Goal: Task Accomplishment & Management: Complete application form

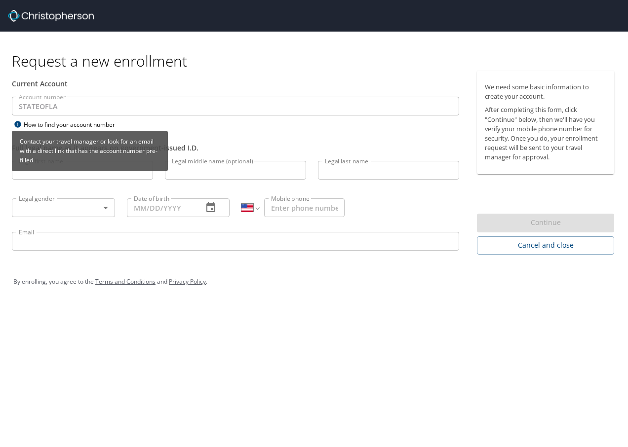
select select "US"
click at [53, 172] on div "Contact your travel manager or look for an email with a direct link that has th…" at bounding box center [90, 154] width 156 height 47
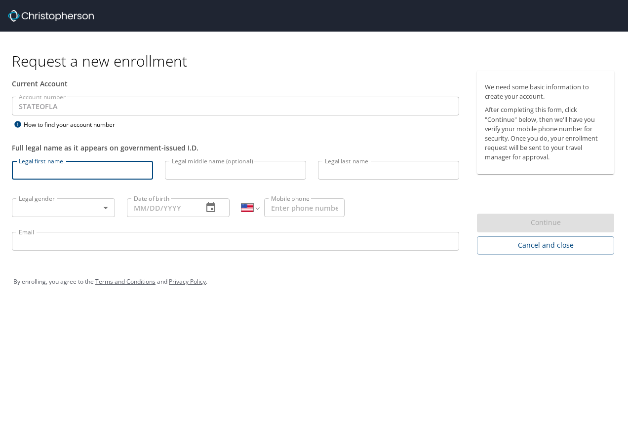
click at [63, 168] on input "Legal first name" at bounding box center [82, 170] width 141 height 19
type input "[PERSON_NAME]"
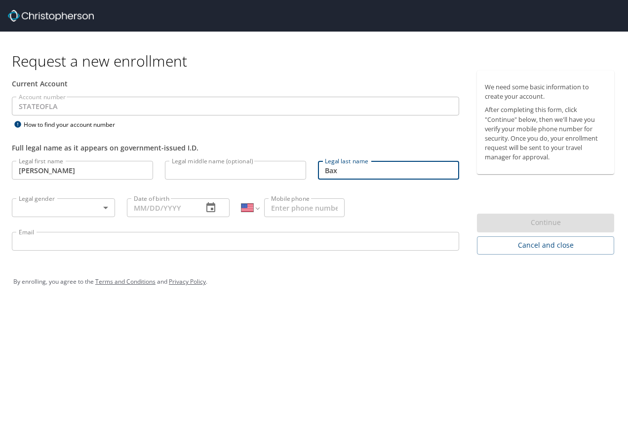
type input "Bax"
click at [34, 209] on body "Request a new enrollment Current Account Account number STATEOFLA Account numbe…" at bounding box center [314, 223] width 628 height 447
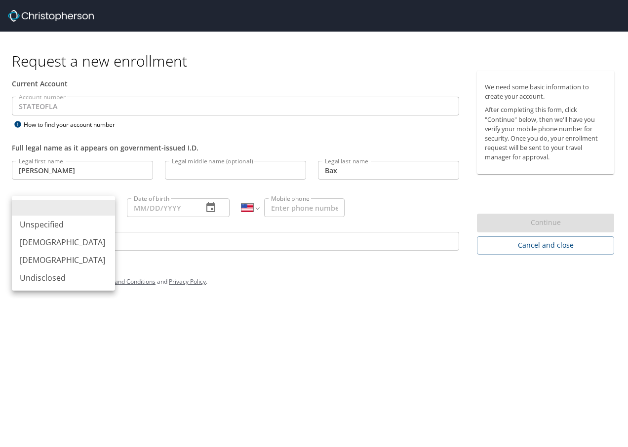
click at [32, 259] on li "[DEMOGRAPHIC_DATA]" at bounding box center [63, 260] width 103 height 18
type input "[DEMOGRAPHIC_DATA]"
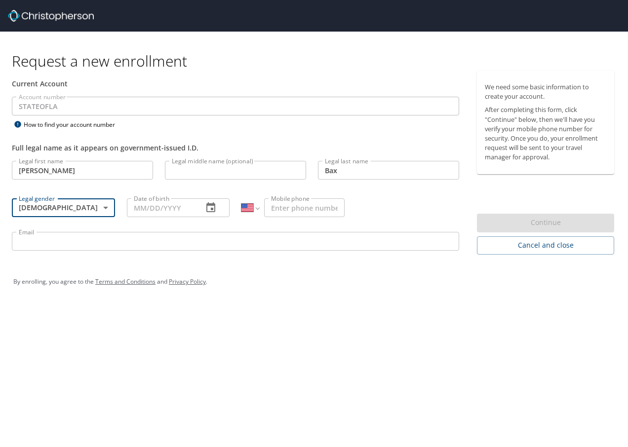
click at [163, 208] on input "Date of birth" at bounding box center [161, 207] width 69 height 19
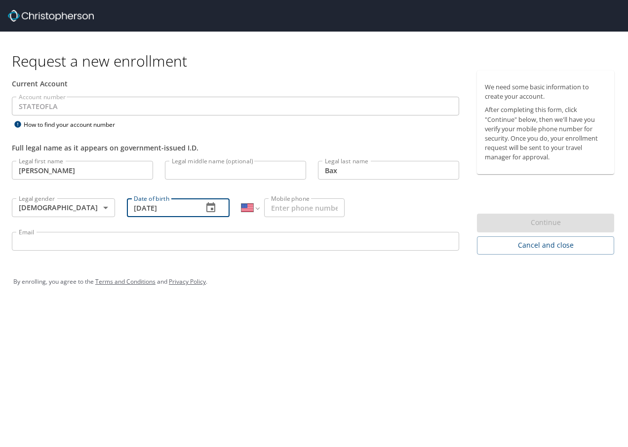
type input "[DATE]"
click at [297, 212] on input "Mobile phone" at bounding box center [304, 207] width 80 height 19
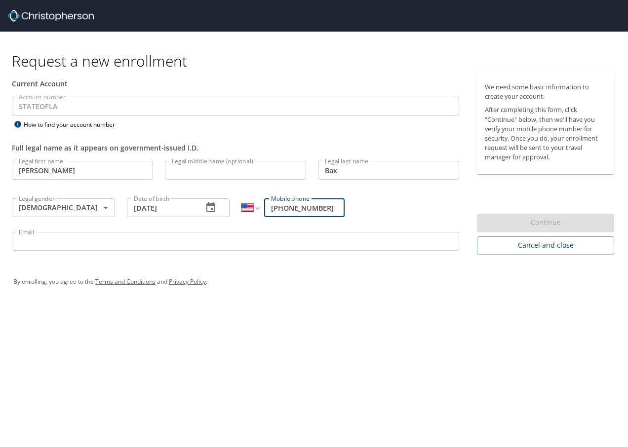
type input "[PHONE_NUMBER]"
click at [45, 238] on input "Email" at bounding box center [235, 241] width 447 height 19
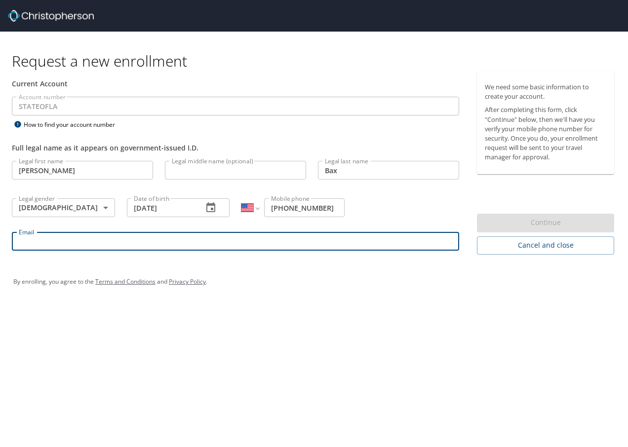
type input "[PERSON_NAME][EMAIL_ADDRESS][DOMAIN_NAME]"
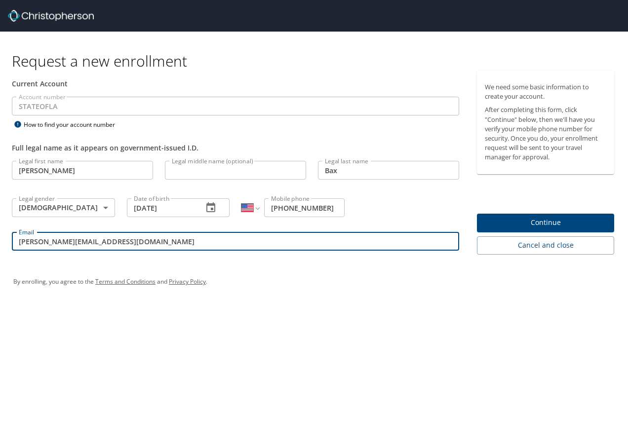
click at [557, 222] on span "Continue" at bounding box center [545, 223] width 121 height 12
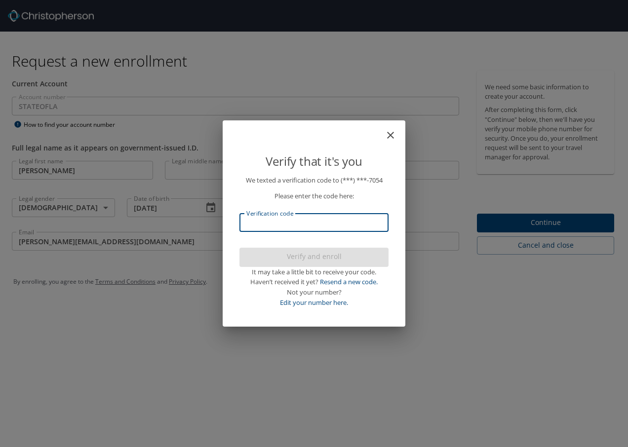
click at [271, 229] on input "Verification code" at bounding box center [313, 222] width 149 height 19
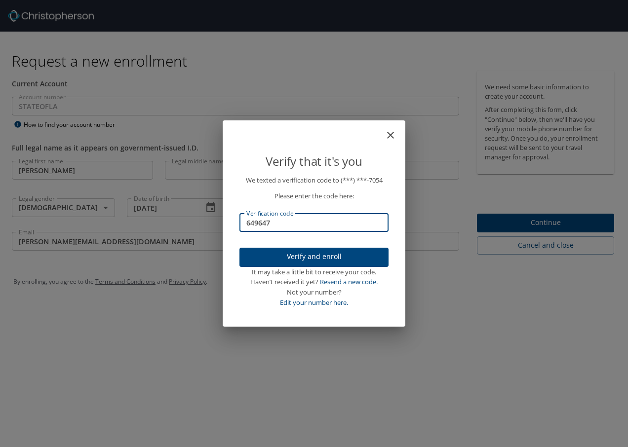
type input "649647"
click at [298, 252] on span "Verify and enroll" at bounding box center [313, 257] width 133 height 12
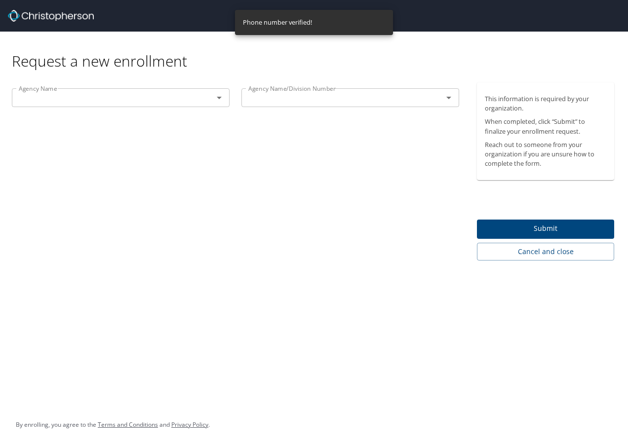
click at [191, 97] on input "text" at bounding box center [106, 97] width 183 height 13
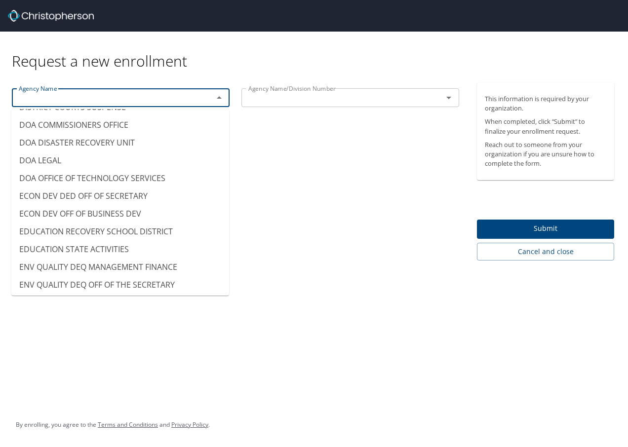
scroll to position [1876, 0]
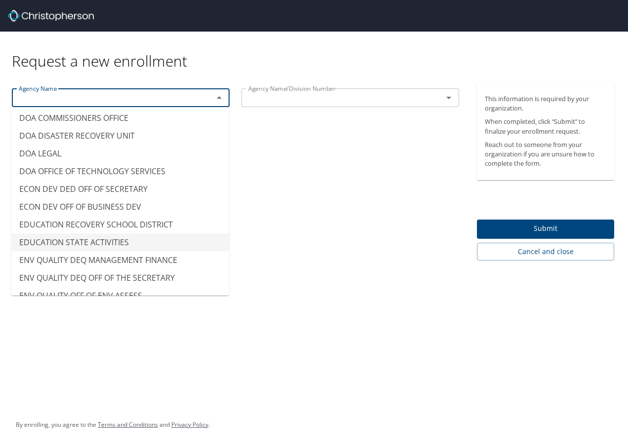
click at [78, 234] on li "EDUCATION STATE ACTIVITIES" at bounding box center [120, 243] width 218 height 18
type input "EDUCATION STATE ACTIVITIES"
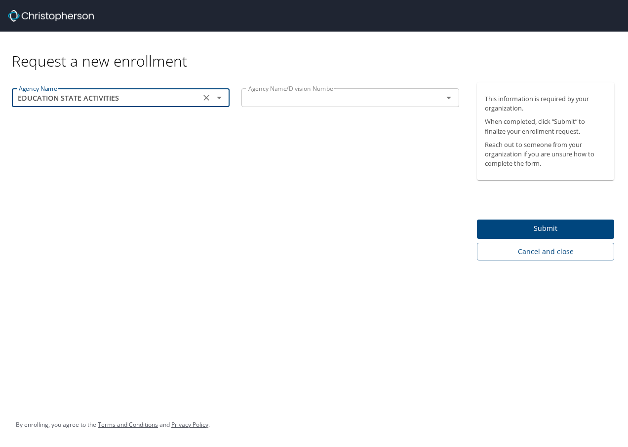
click at [288, 100] on input "text" at bounding box center [335, 97] width 183 height 13
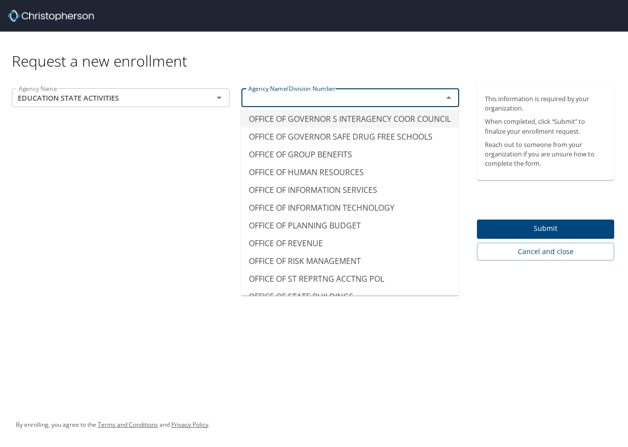
scroll to position [5973, 0]
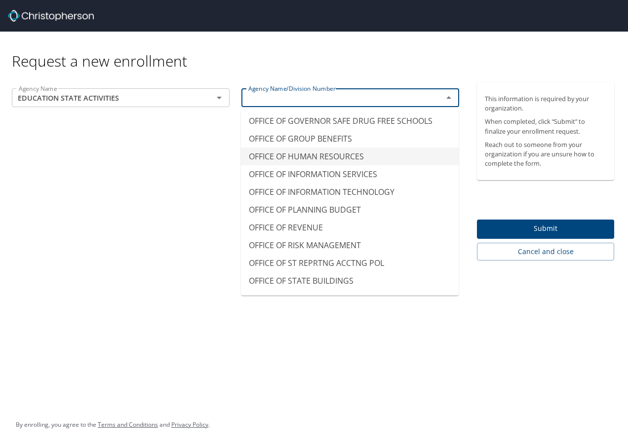
click at [322, 165] on li "OFFICE OF HUMAN RESOURCES" at bounding box center [350, 157] width 218 height 18
type input "OFFICE OF HUMAN RESOURCES"
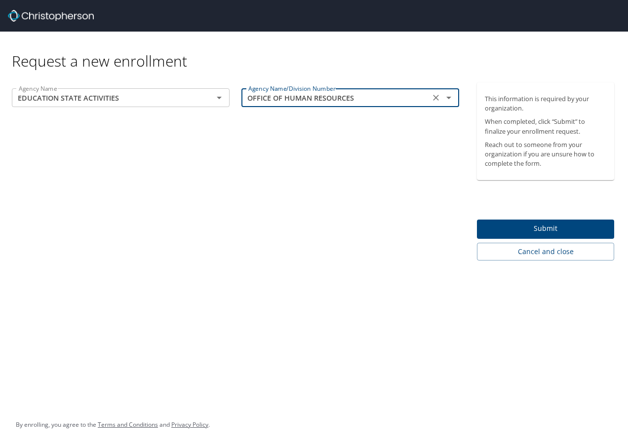
click at [526, 227] on span "Submit" at bounding box center [545, 229] width 121 height 12
